Goal: Information Seeking & Learning: Learn about a topic

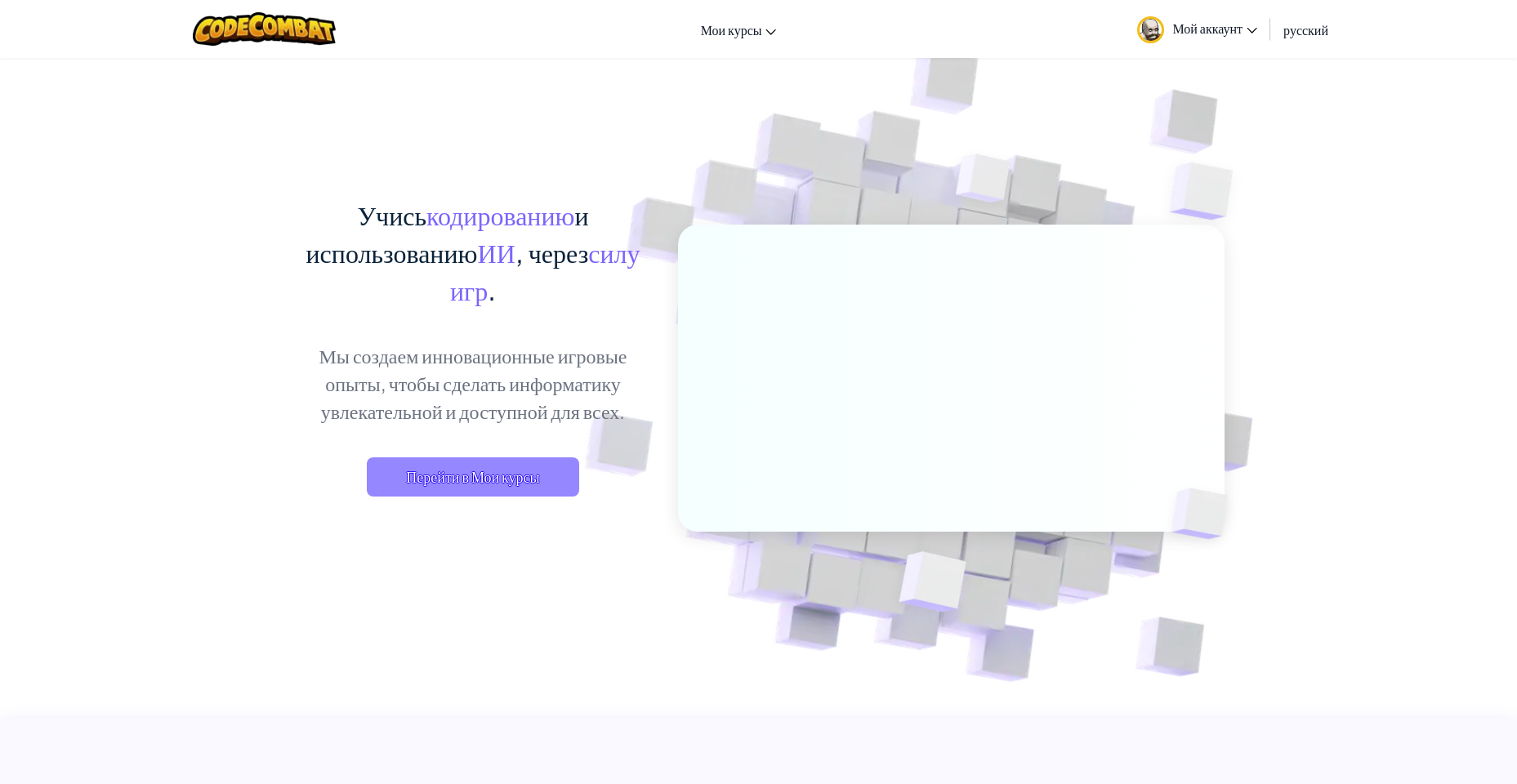
click at [494, 483] on span "Перейти в Мои курсы" at bounding box center [472, 477] width 213 height 39
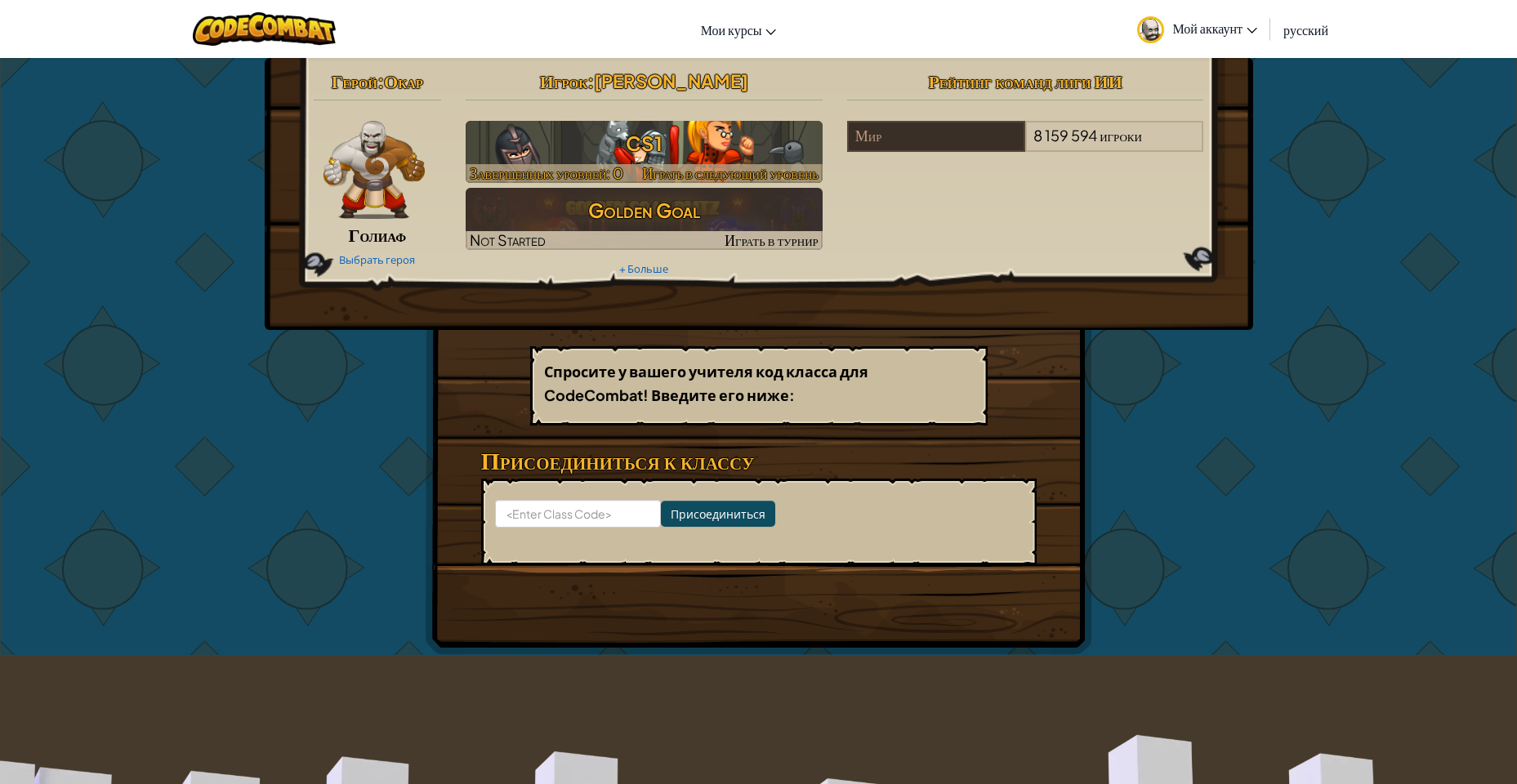
click at [669, 133] on h3 "CS1" at bounding box center [644, 143] width 357 height 37
select select "ru"
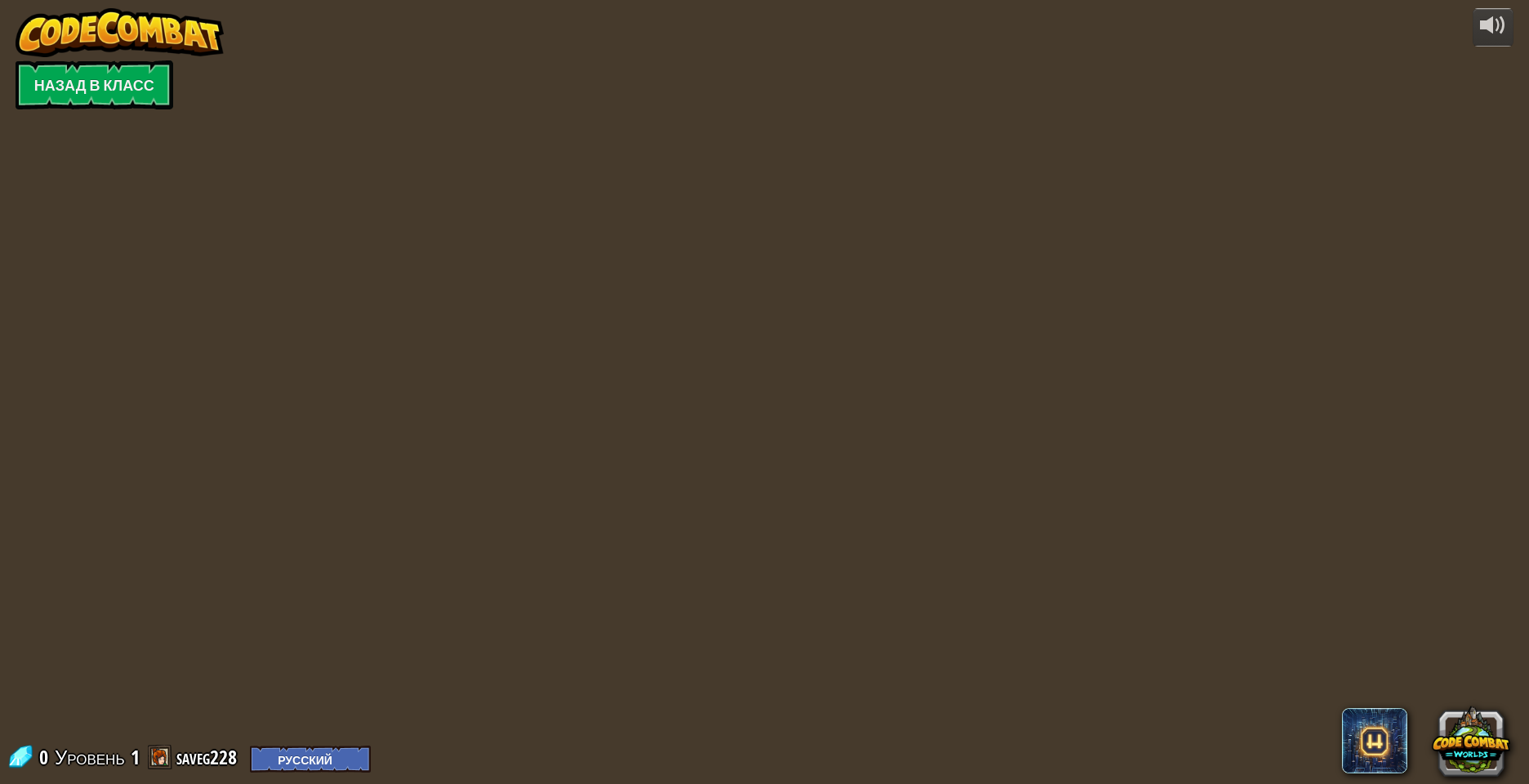
select select "ru"
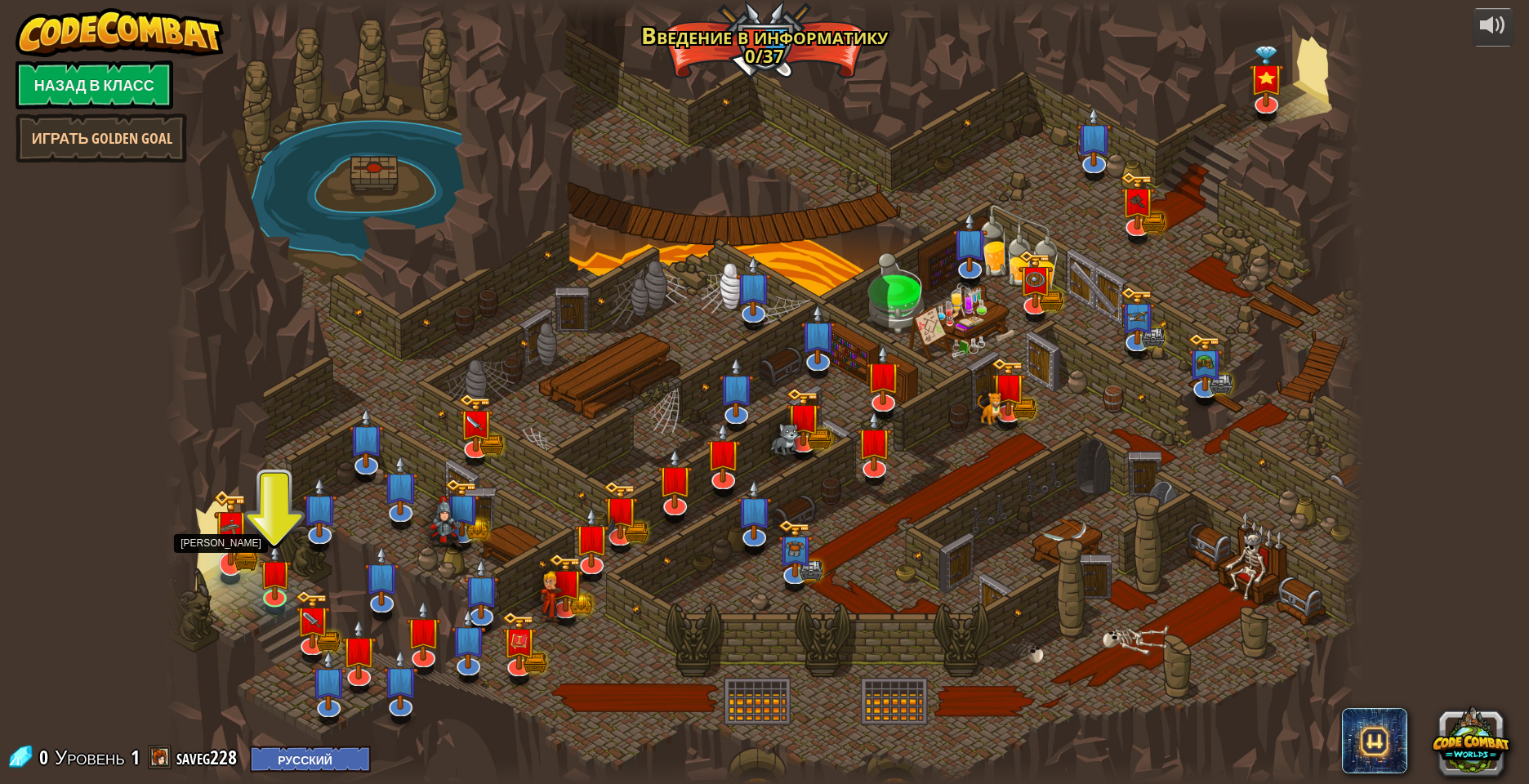
click at [241, 551] on img at bounding box center [231, 528] width 35 height 78
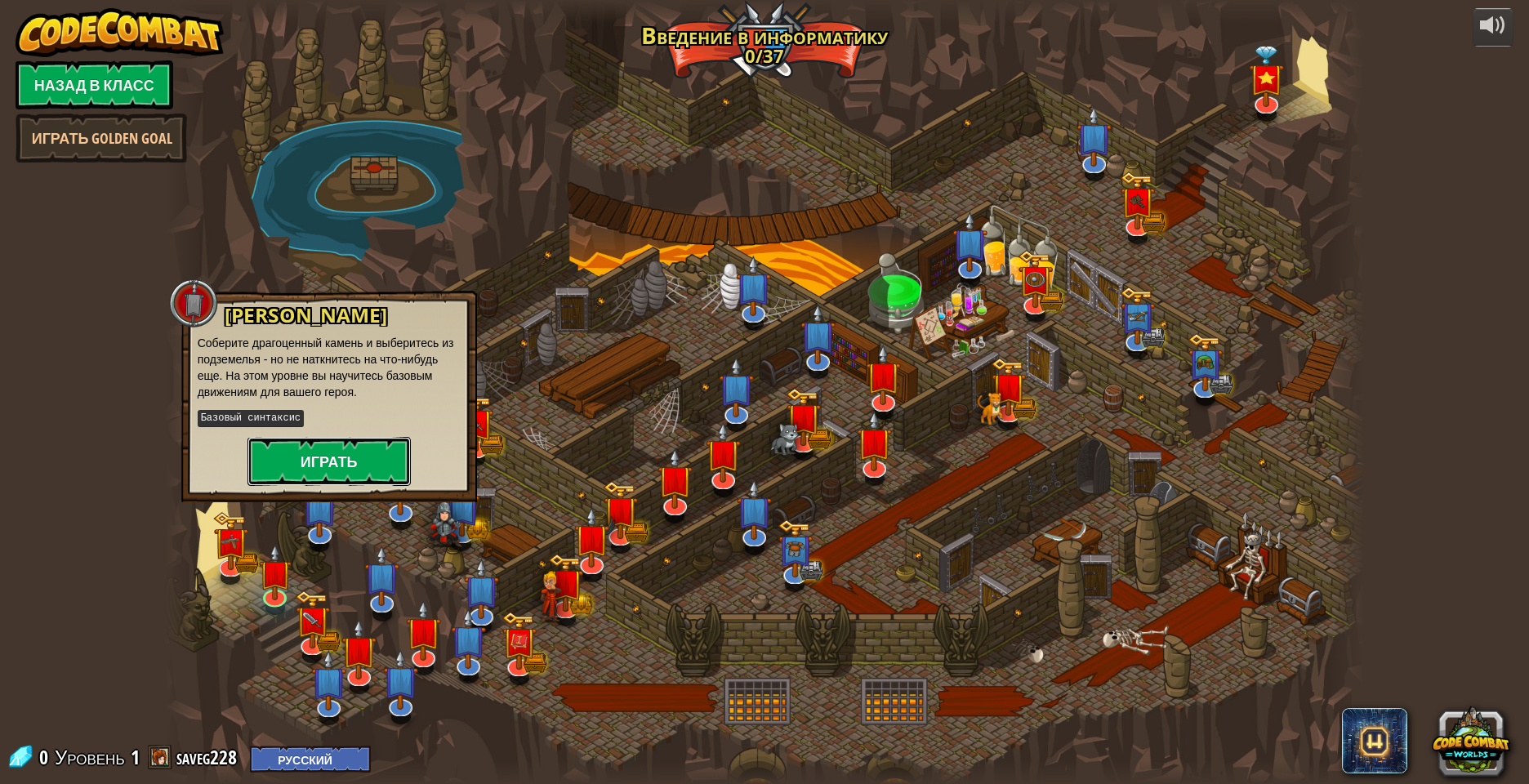
click at [319, 452] on button "Играть" at bounding box center [329, 461] width 163 height 49
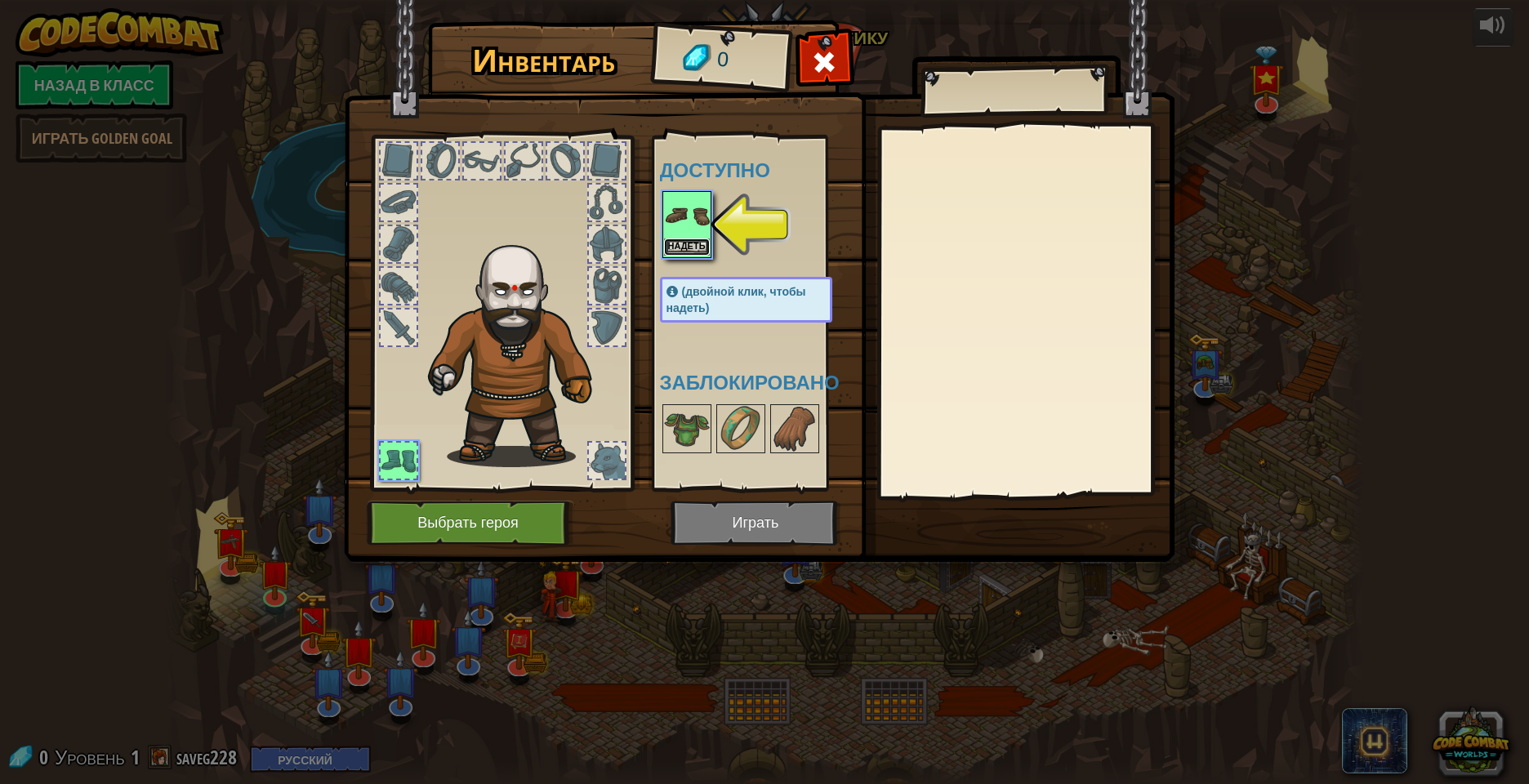
click at [693, 246] on button "Надеть" at bounding box center [687, 247] width 46 height 17
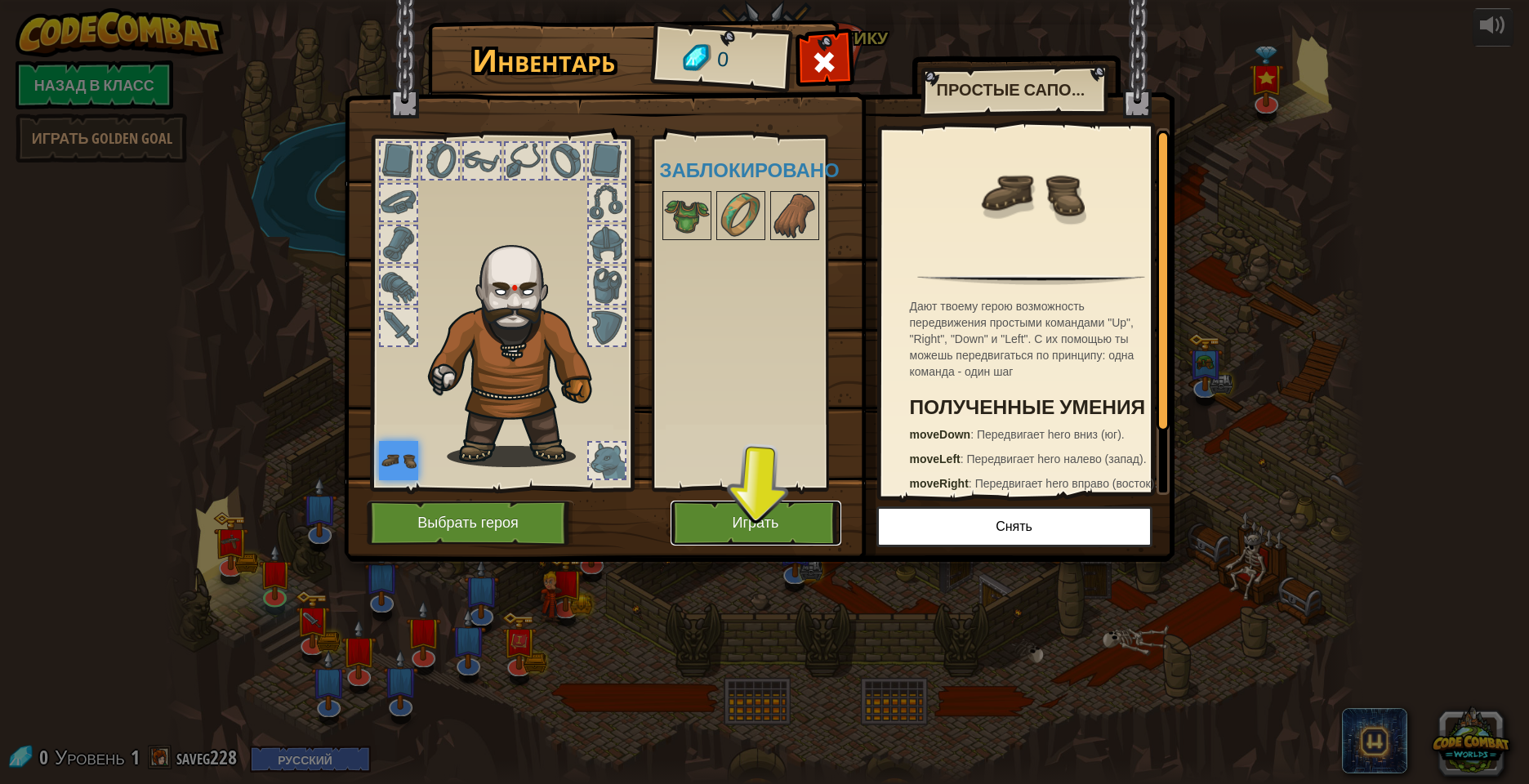
click at [737, 537] on button "Играть" at bounding box center [756, 523] width 171 height 45
click at [738, 530] on button "Играть" at bounding box center [756, 523] width 171 height 45
